Goal: Task Accomplishment & Management: Manage account settings

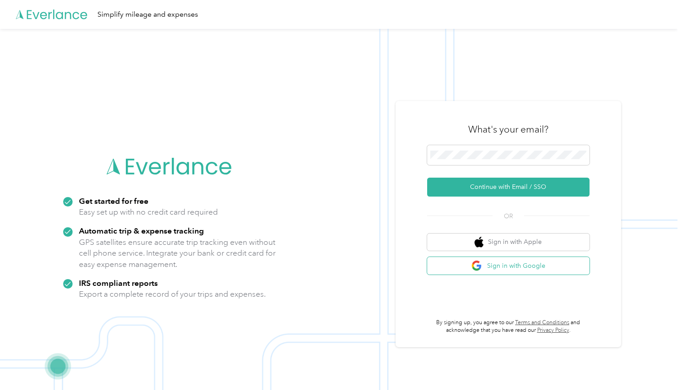
click at [498, 265] on button "Sign in with Google" at bounding box center [508, 266] width 162 height 18
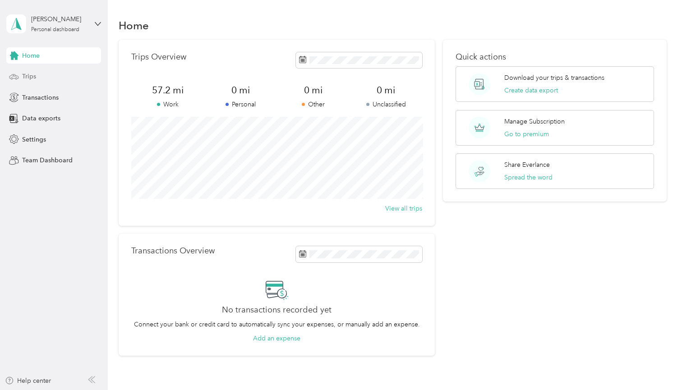
click at [42, 71] on div "Trips" at bounding box center [53, 77] width 95 height 16
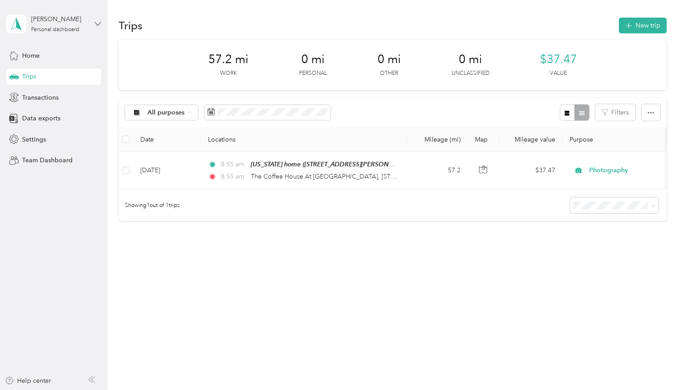
click at [100, 23] on icon at bounding box center [97, 23] width 5 height 3
click at [69, 229] on aside "[PERSON_NAME] Personal dashboard Home Trips Transactions Data exports Settings …" at bounding box center [54, 195] width 108 height 390
click at [212, 111] on icon at bounding box center [211, 111] width 7 height 7
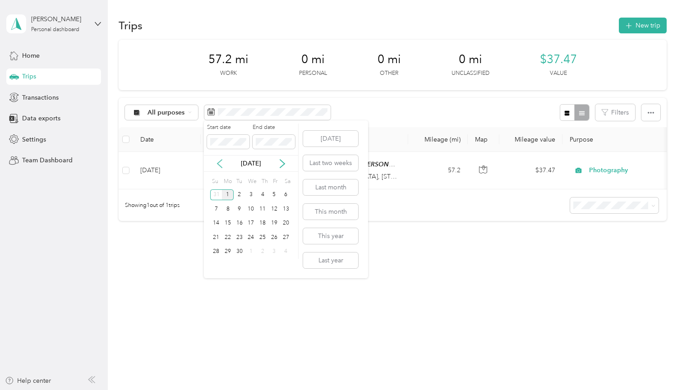
click at [223, 164] on icon at bounding box center [219, 163] width 9 height 9
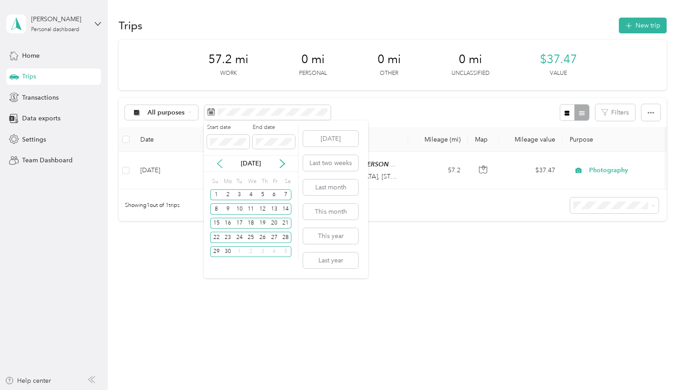
click at [223, 164] on icon at bounding box center [219, 163] width 9 height 9
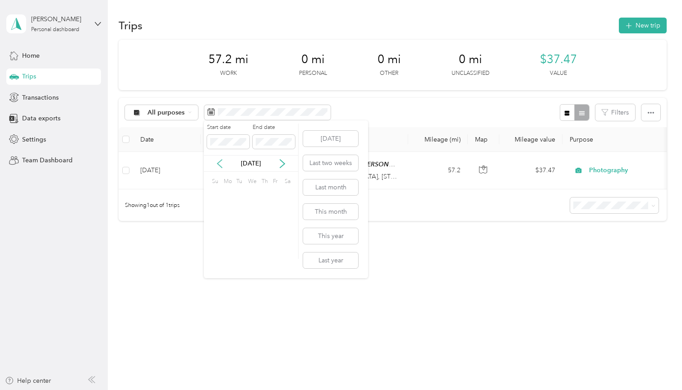
click at [223, 164] on icon at bounding box center [219, 163] width 9 height 9
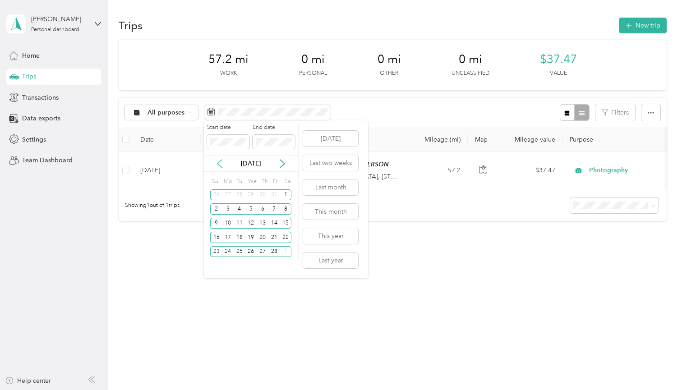
click at [223, 164] on icon at bounding box center [219, 163] width 9 height 9
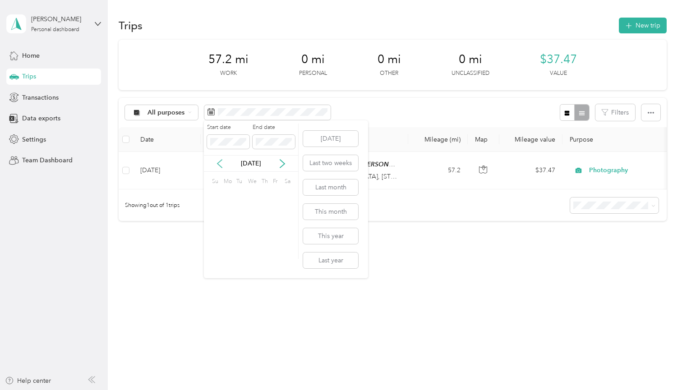
click at [223, 164] on icon at bounding box center [219, 163] width 9 height 9
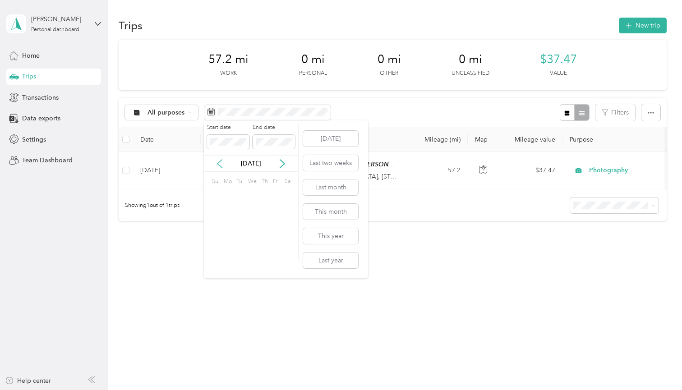
click at [223, 164] on icon at bounding box center [219, 163] width 9 height 9
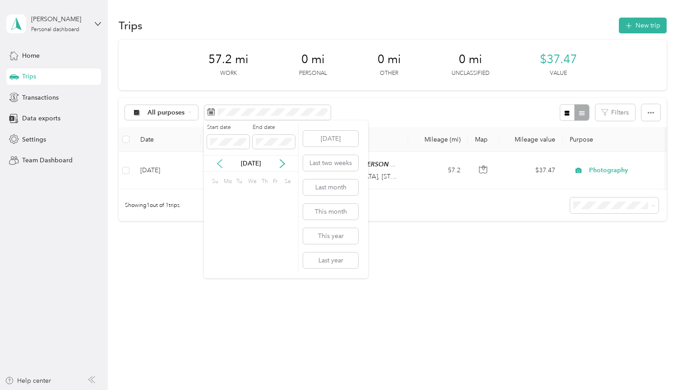
click at [223, 164] on icon at bounding box center [219, 163] width 9 height 9
click at [283, 165] on icon at bounding box center [282, 163] width 9 height 9
click at [228, 193] on div "1" at bounding box center [228, 195] width 12 height 11
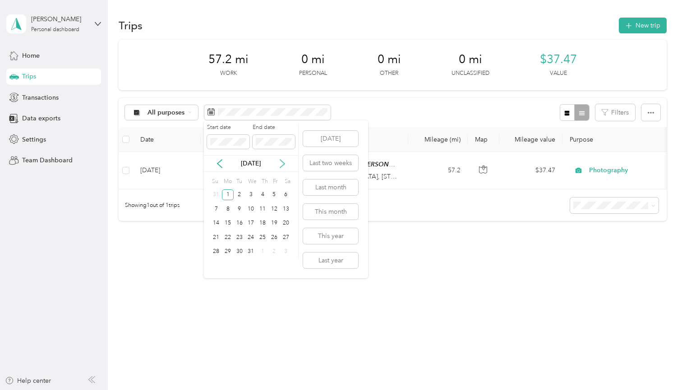
click at [283, 162] on icon at bounding box center [282, 164] width 5 height 8
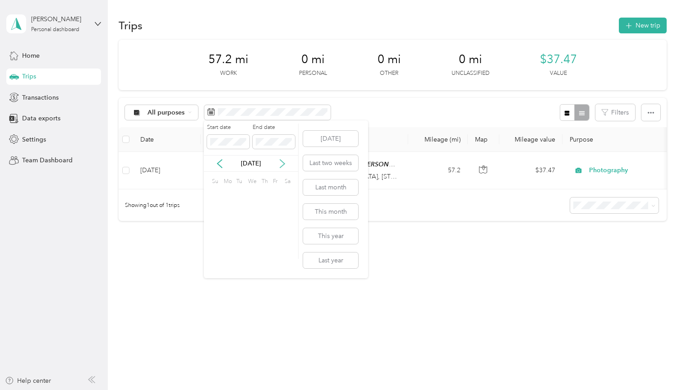
click at [283, 162] on icon at bounding box center [282, 164] width 5 height 8
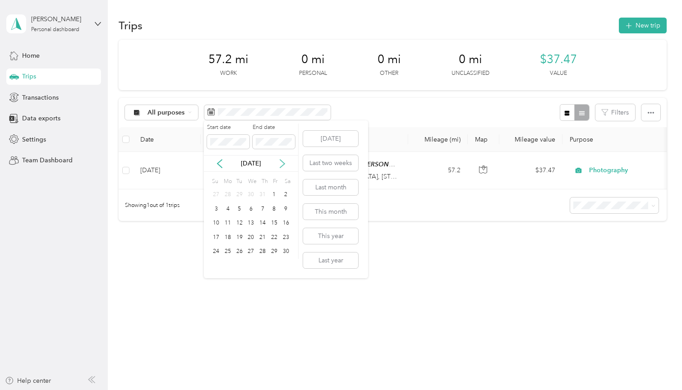
click at [283, 162] on icon at bounding box center [282, 164] width 5 height 8
click at [223, 164] on icon at bounding box center [219, 163] width 9 height 9
click at [240, 251] on div "31" at bounding box center [240, 251] width 12 height 11
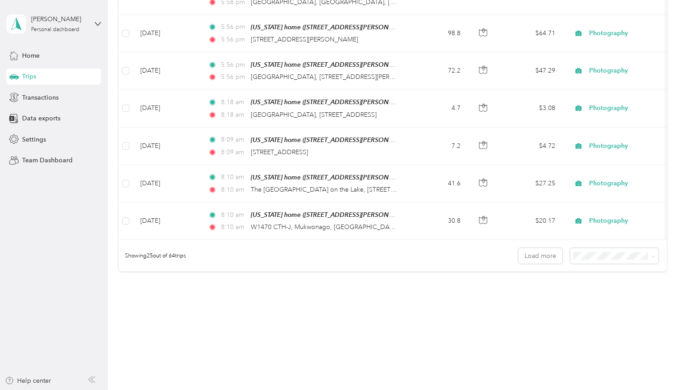
scroll to position [848, 0]
click at [597, 300] on span "100 per load" at bounding box center [597, 298] width 37 height 8
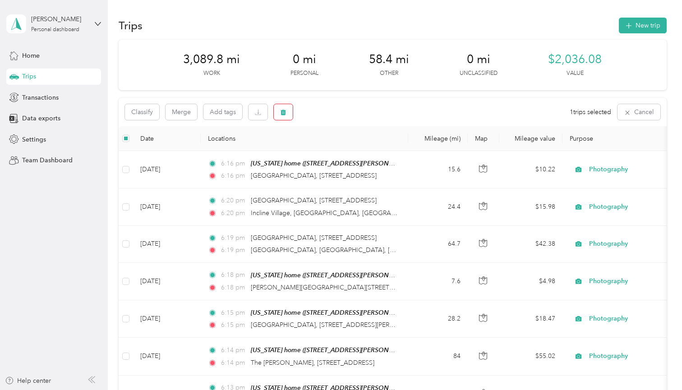
click at [283, 116] on button "button" at bounding box center [283, 112] width 19 height 16
click at [347, 149] on button "Yes" at bounding box center [351, 149] width 18 height 14
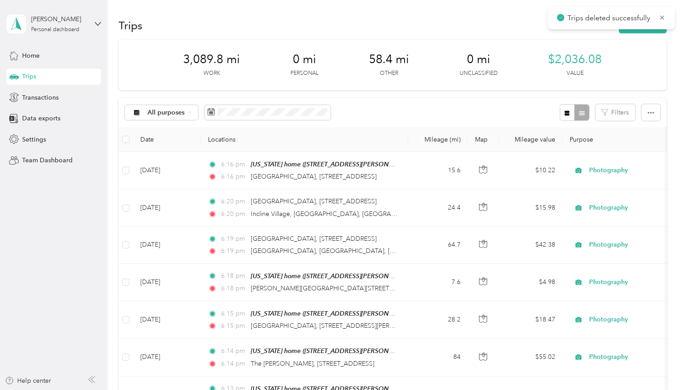
click at [661, 17] on icon at bounding box center [662, 18] width 7 height 8
click at [645, 23] on button "New trip" at bounding box center [643, 26] width 48 height 16
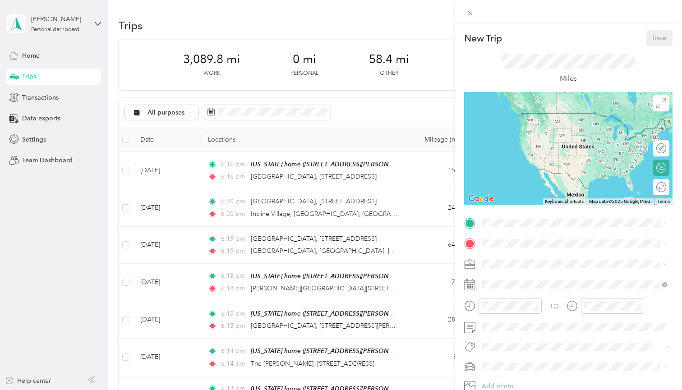
click at [520, 268] on span "[STREET_ADDRESS][PERSON_NAME]" at bounding box center [552, 269] width 107 height 8
